Goal: Task Accomplishment & Management: Use online tool/utility

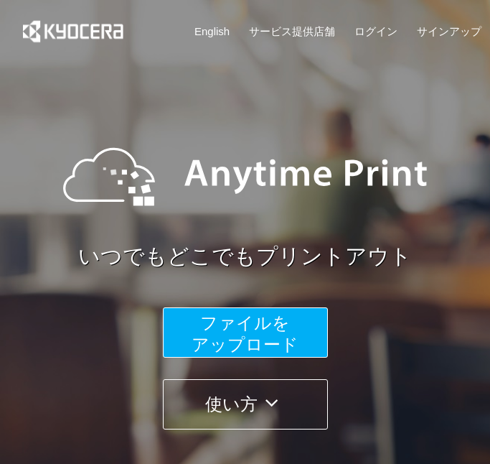
click at [260, 327] on span "ファイルを ​​アップロード" at bounding box center [245, 333] width 107 height 41
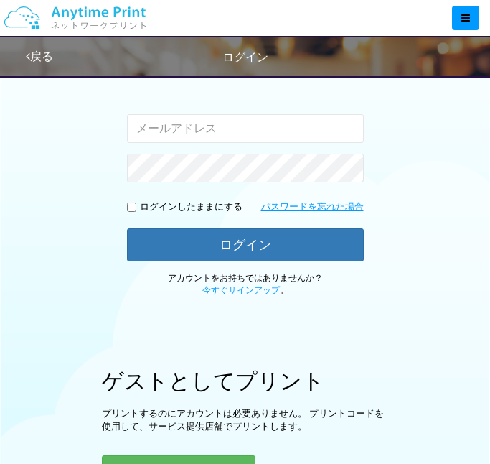
scroll to position [239, 0]
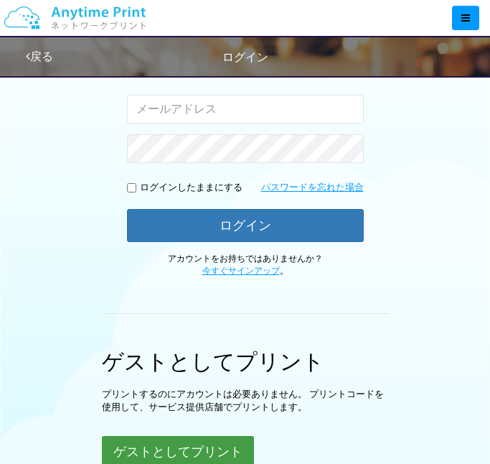
click at [228, 443] on button "ゲストとしてプリント" at bounding box center [178, 452] width 152 height 32
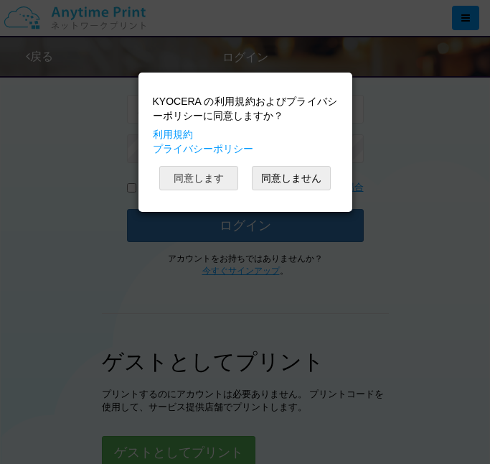
click at [220, 166] on button "同意します" at bounding box center [198, 178] width 79 height 24
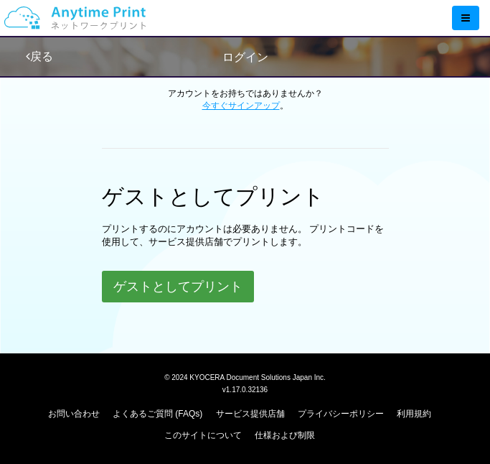
scroll to position [401, 0]
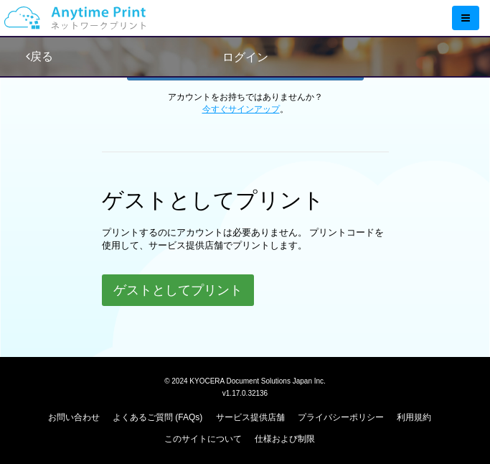
click at [220, 291] on button "ゲストとしてプリント" at bounding box center [178, 290] width 152 height 32
click at [188, 282] on button "ゲストとしてプリント" at bounding box center [178, 290] width 152 height 32
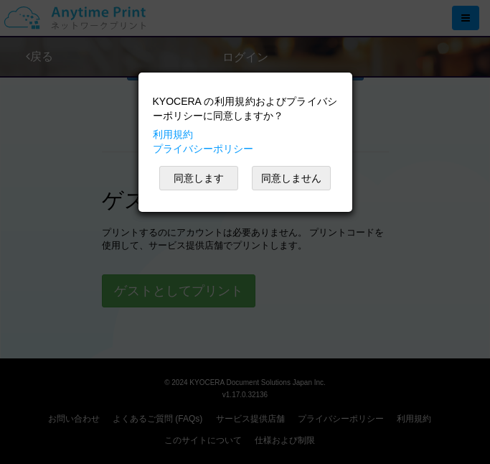
scroll to position [55, 0]
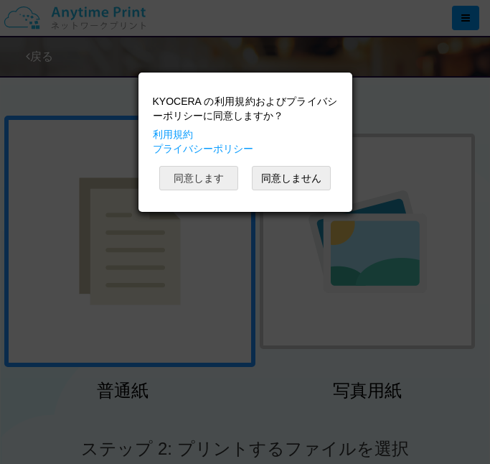
click at [215, 185] on button "同意します" at bounding box center [198, 178] width 79 height 24
click at [211, 185] on button "同意します" at bounding box center [198, 178] width 79 height 24
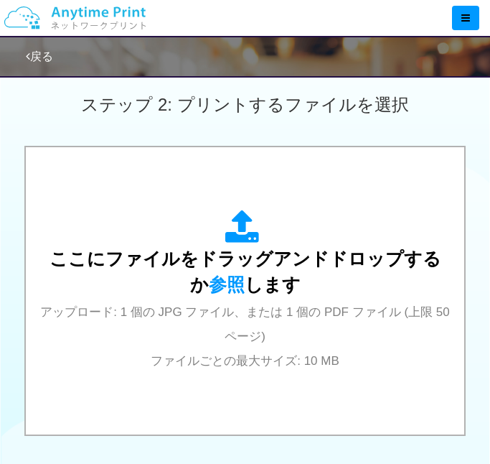
scroll to position [408, 0]
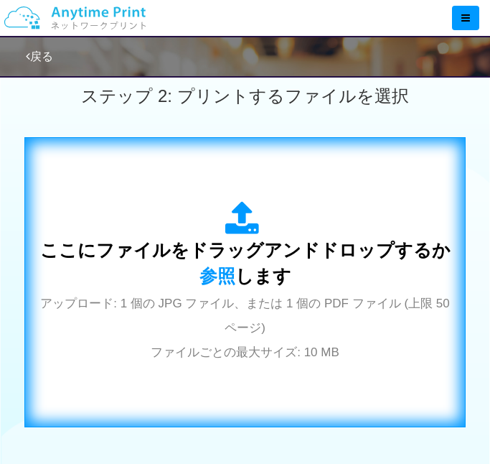
click at [216, 289] on div "ここにファイルをドラッグアンドドロップするか 参照 します アップロード: 1 個の JPG ファイル、または 1 個の PDF ファイル (上限 50 ペー…" at bounding box center [244, 282] width 411 height 162
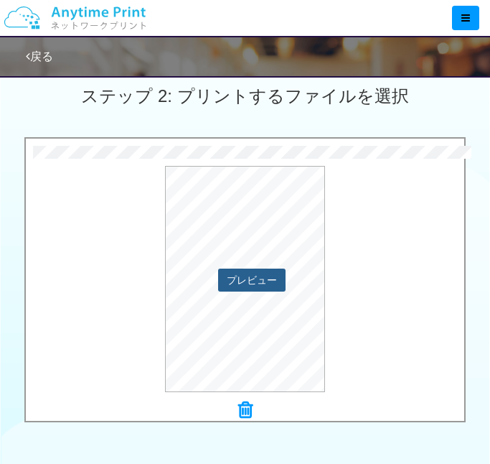
click at [267, 276] on button "プレビュー" at bounding box center [251, 280] width 67 height 23
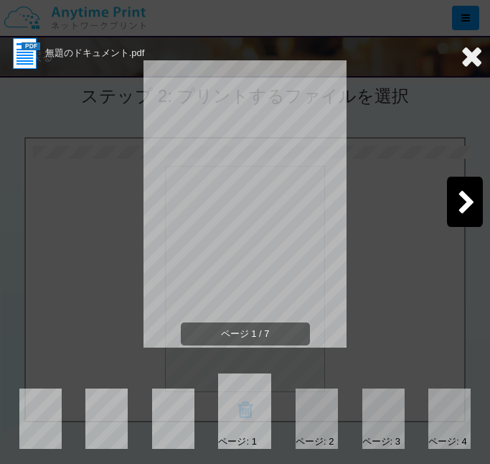
click at [304, 426] on div at bounding box center [317, 418] width 42 height 60
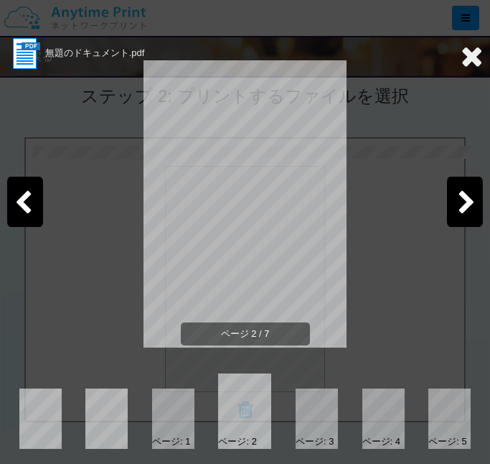
click at [371, 423] on div at bounding box center [384, 418] width 42 height 60
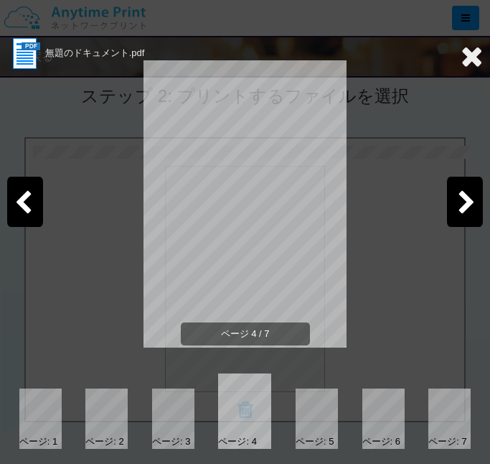
click at [329, 421] on div at bounding box center [317, 418] width 42 height 60
click at [325, 419] on div at bounding box center [317, 418] width 42 height 60
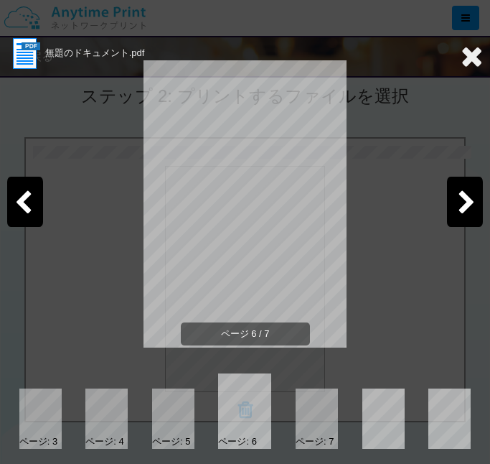
click at [319, 414] on div at bounding box center [317, 418] width 42 height 60
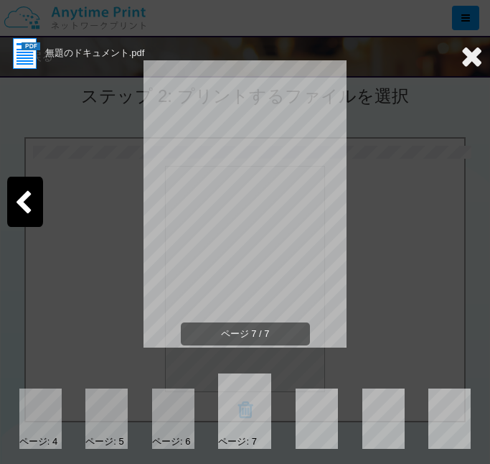
click at [110, 407] on div at bounding box center [106, 418] width 42 height 60
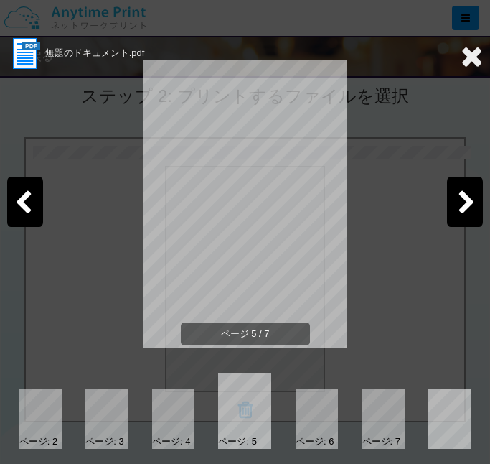
click at [32, 412] on div at bounding box center [40, 418] width 42 height 60
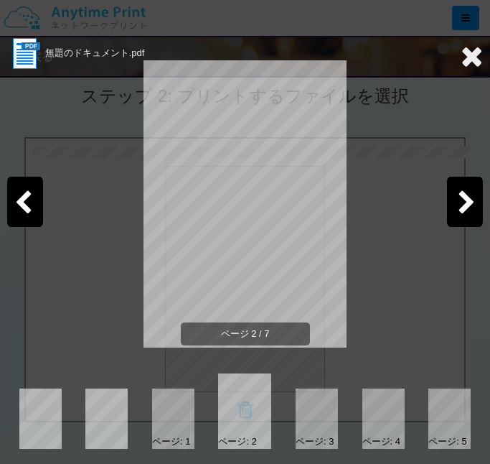
click at [153, 424] on div at bounding box center [173, 418] width 42 height 60
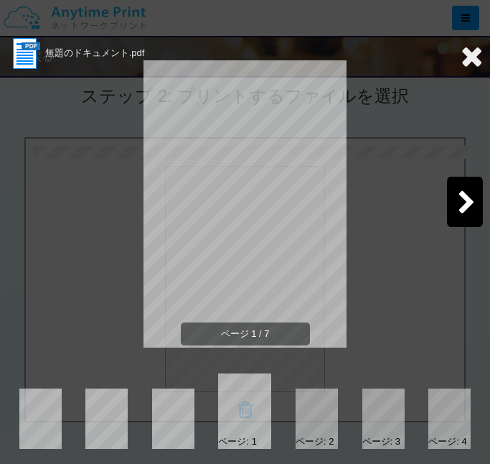
click at [480, 57] on icon at bounding box center [472, 56] width 22 height 29
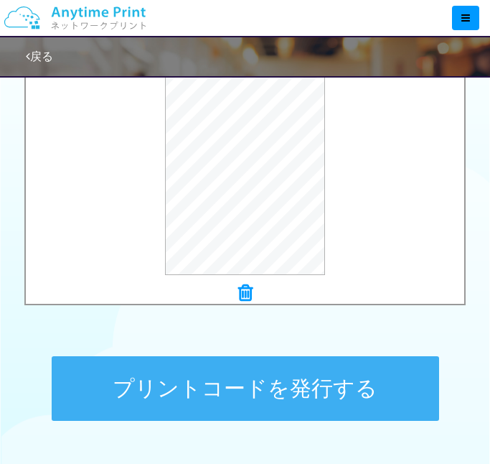
scroll to position [521, 0]
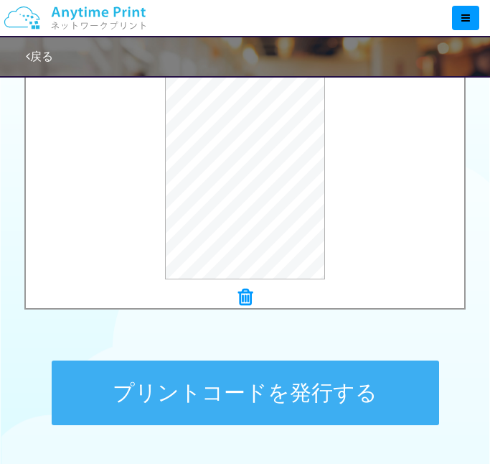
click at [282, 388] on button "プリントコードを発行する" at bounding box center [246, 392] width 388 height 65
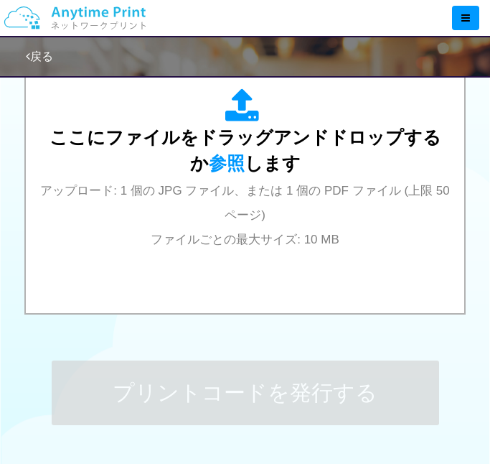
scroll to position [0, 0]
